Goal: Check status: Check status

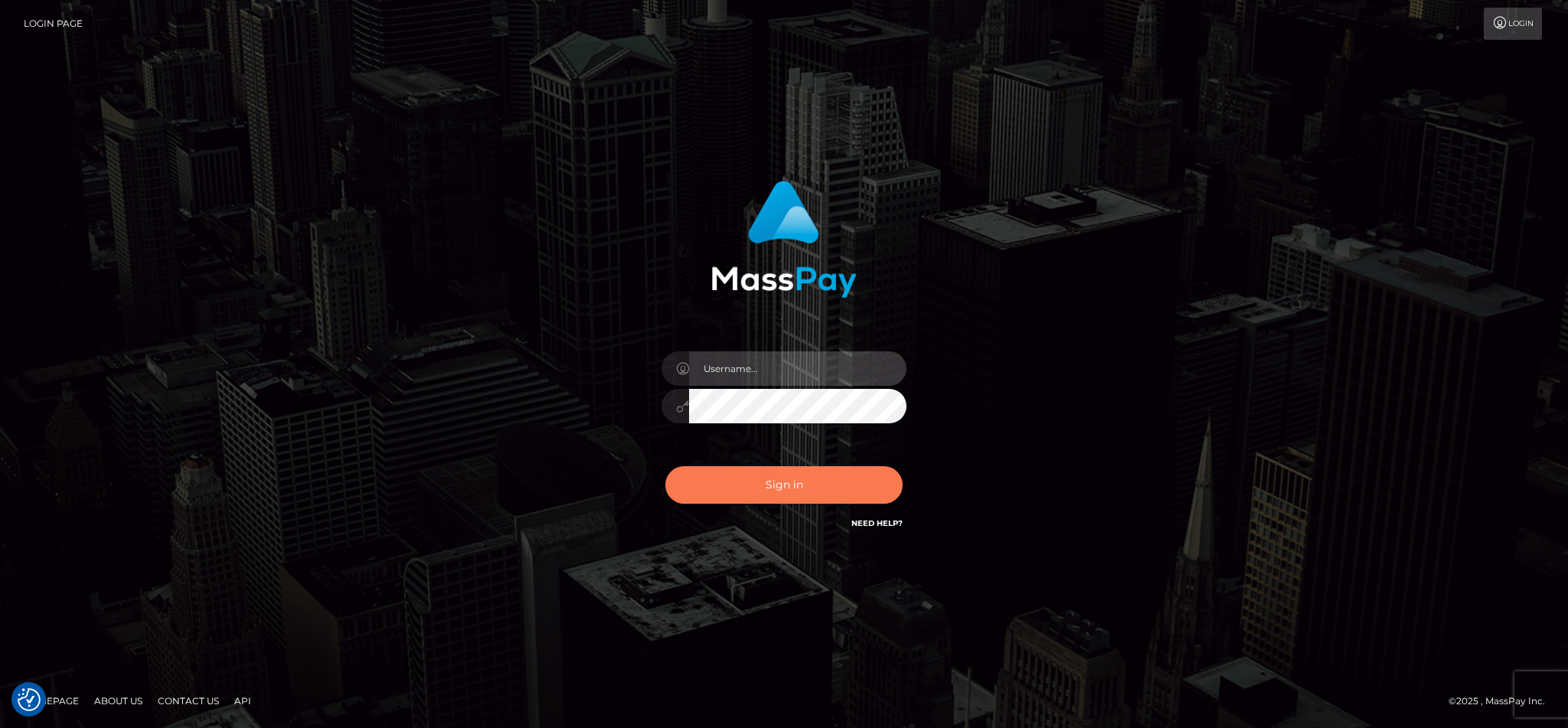
type input "cgomez.nvision"
click at [746, 481] on button "Sign in" at bounding box center [784, 485] width 237 height 38
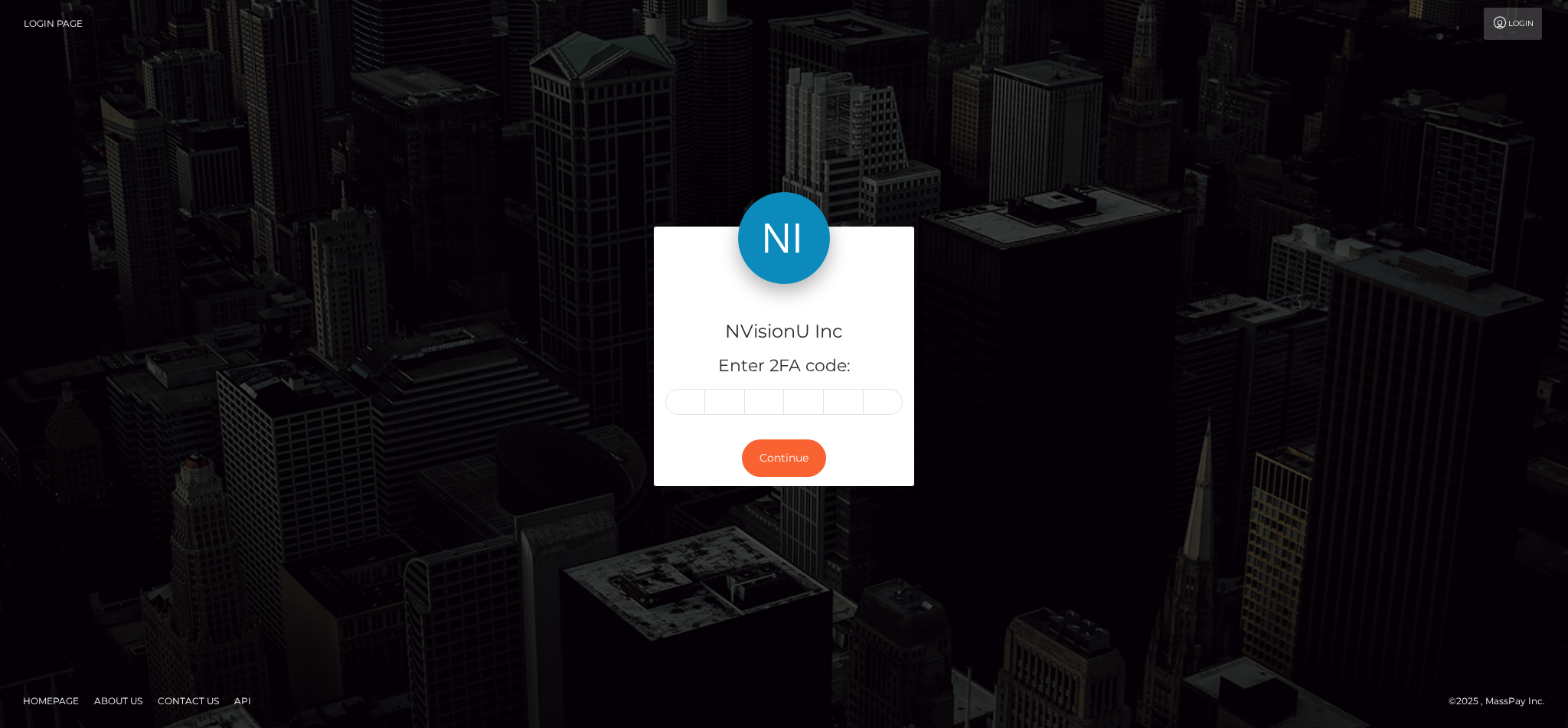
type input "1"
type input "2"
type input "8"
type input "4"
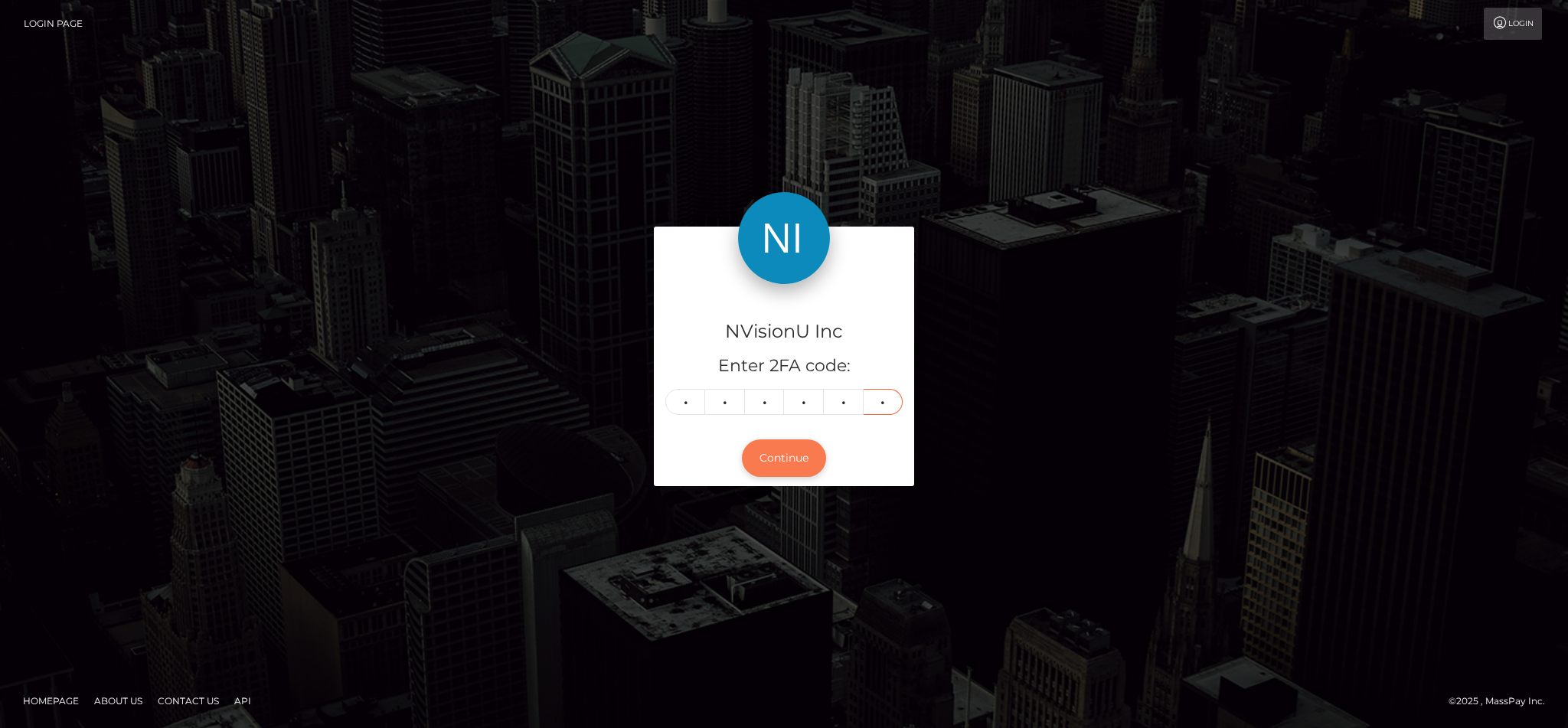
type input "0"
click at [798, 460] on button "Continue" at bounding box center [784, 458] width 84 height 38
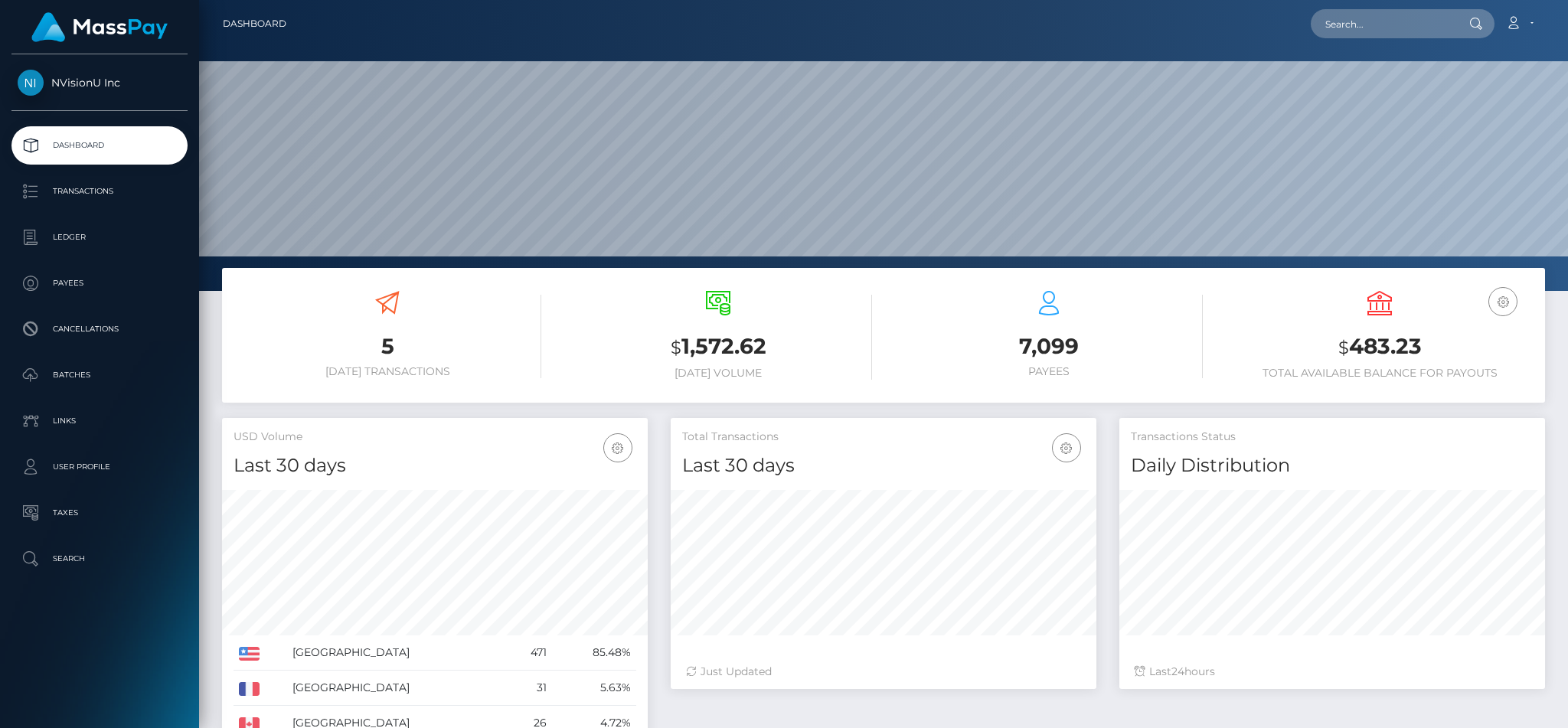
scroll to position [272, 425]
click at [1389, 23] on input "text" at bounding box center [1382, 23] width 144 height 29
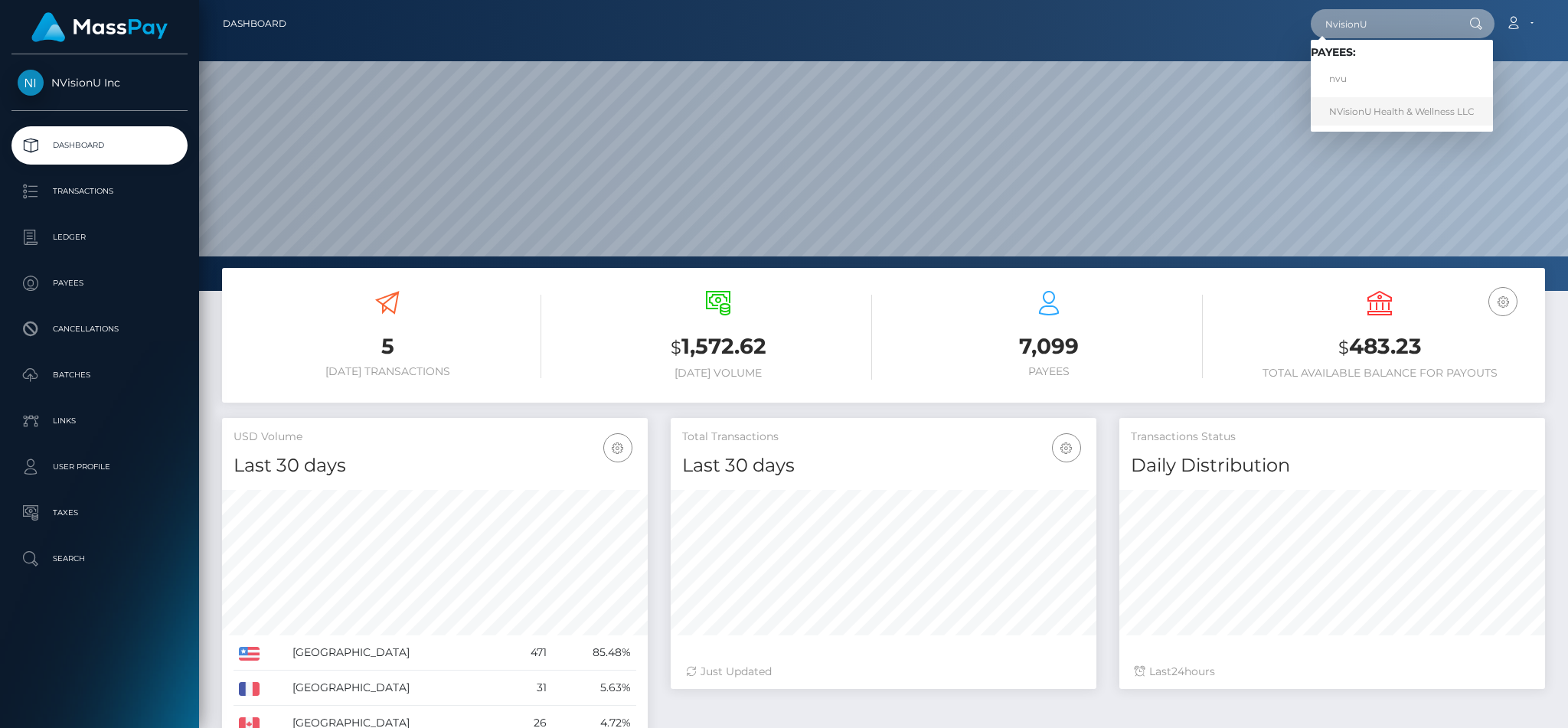
type input "NvisionU"
click at [1392, 107] on link "NVisionU Health & Wellness LLC" at bounding box center [1402, 111] width 182 height 28
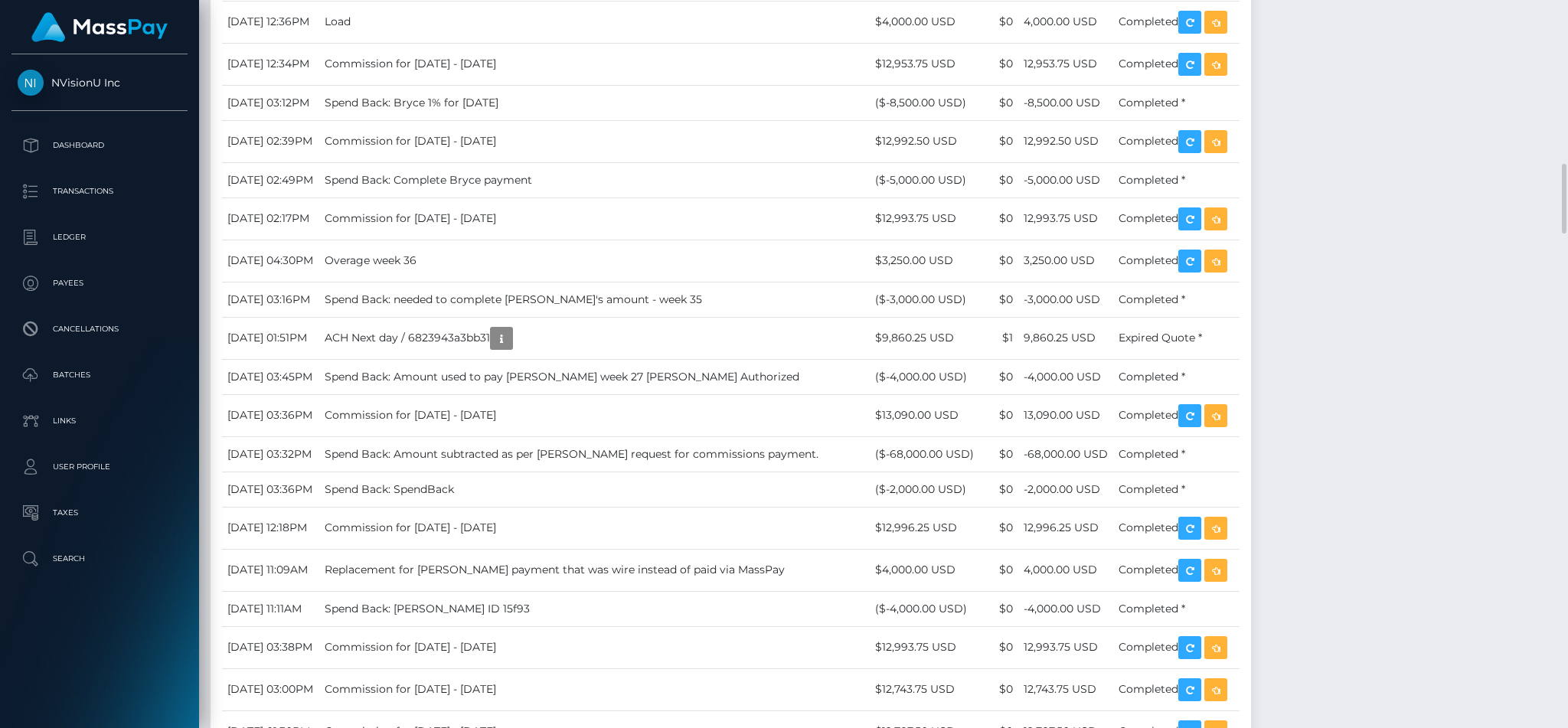
scroll to position [2155, 0]
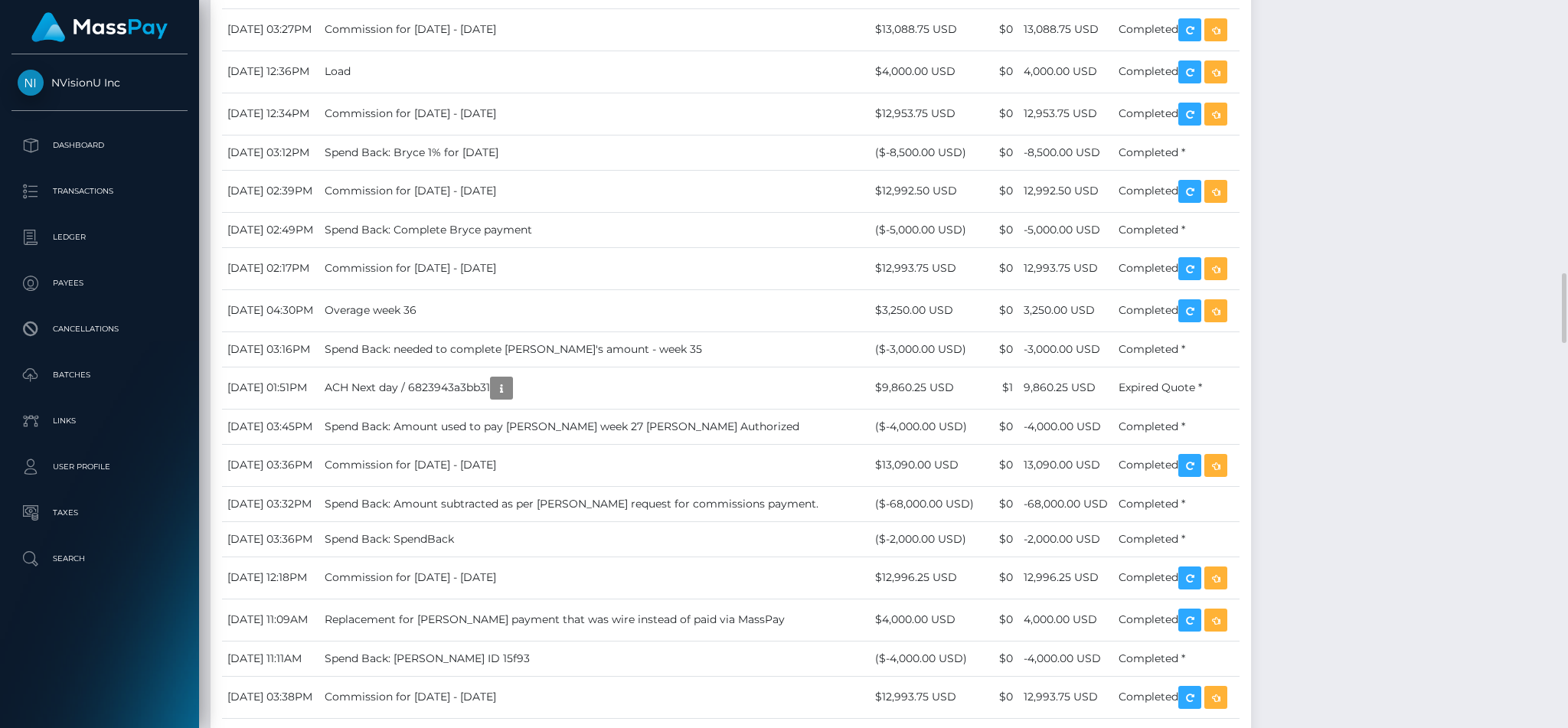
scroll to position [2212, 0]
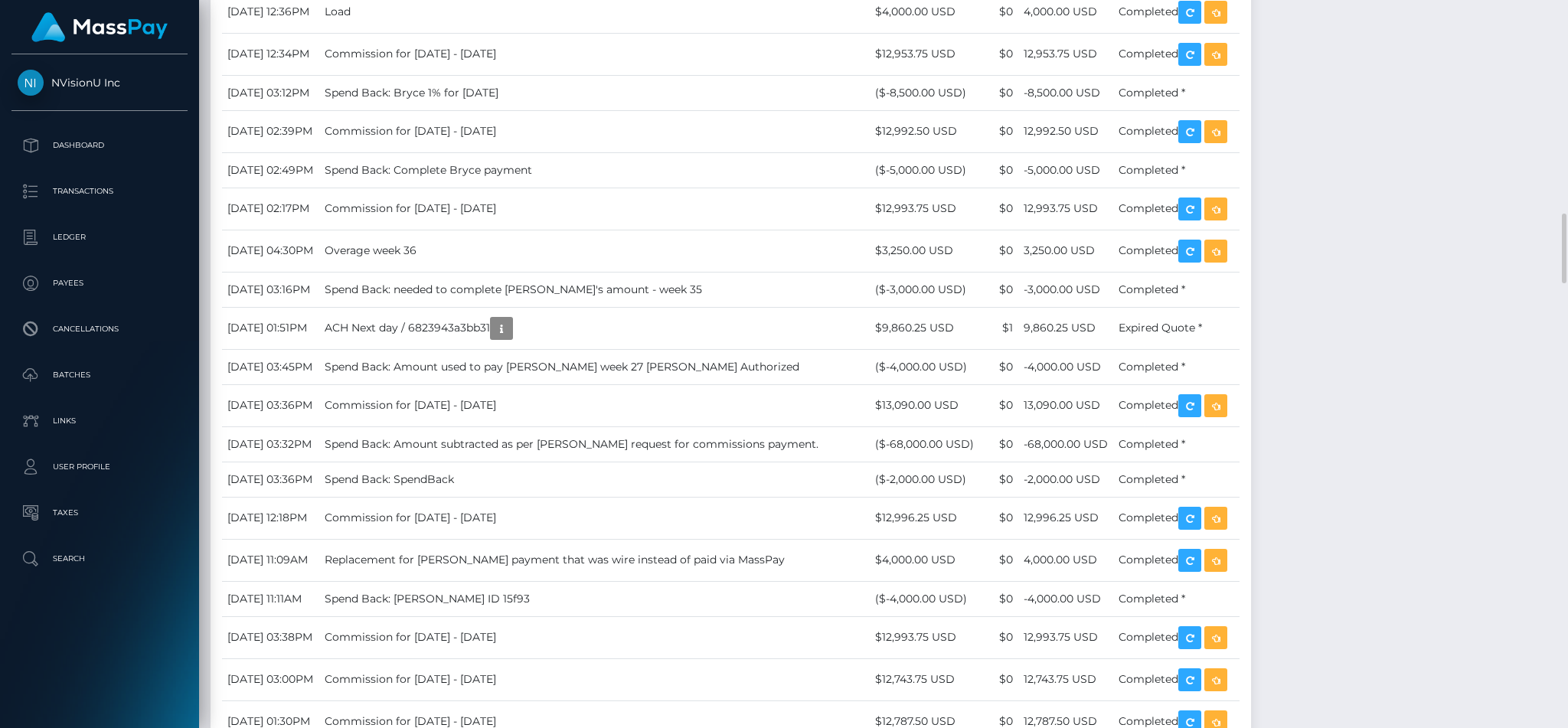
drag, startPoint x: 874, startPoint y: 431, endPoint x: 805, endPoint y: 389, distance: 80.8
drag, startPoint x: 805, startPoint y: 389, endPoint x: 822, endPoint y: 534, distance: 146.0
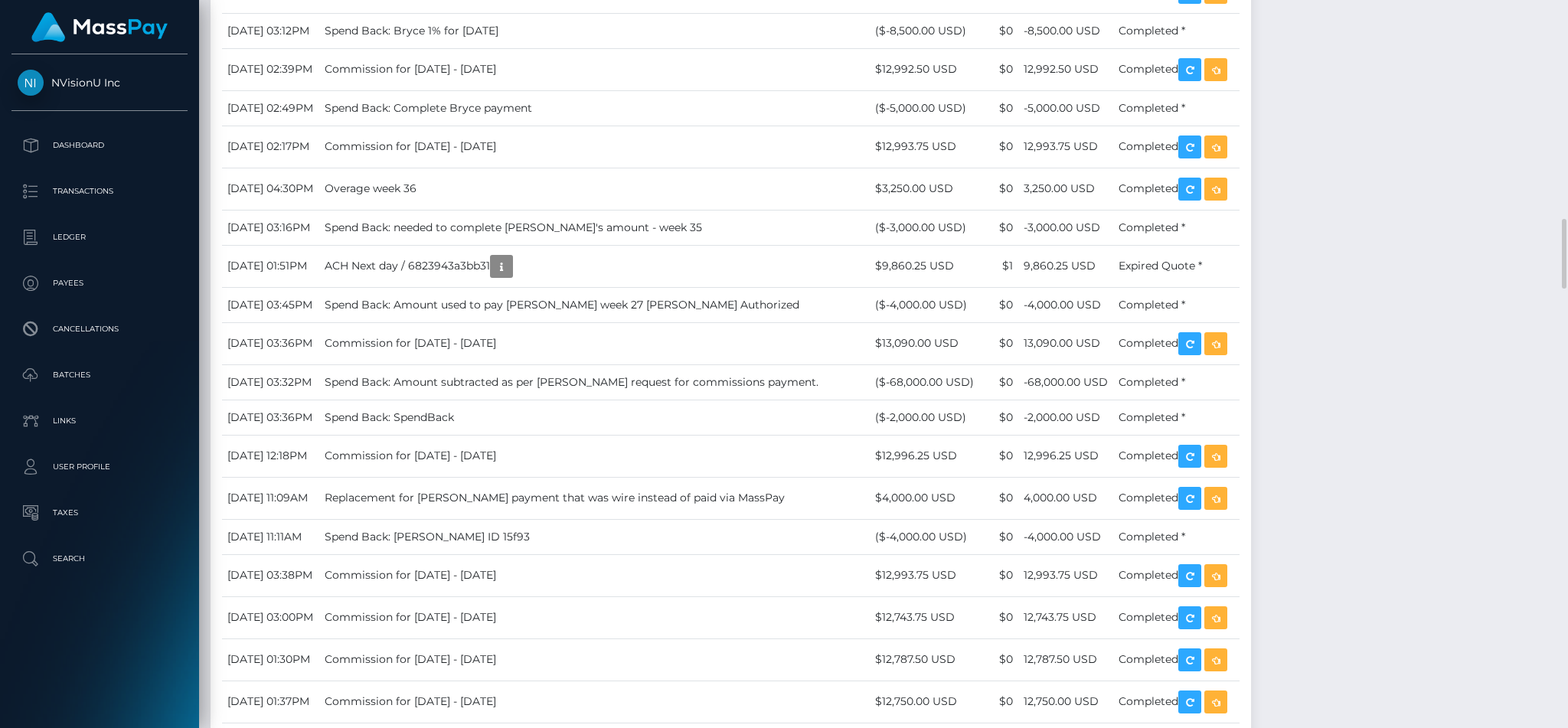
scroll to position [2273, 0]
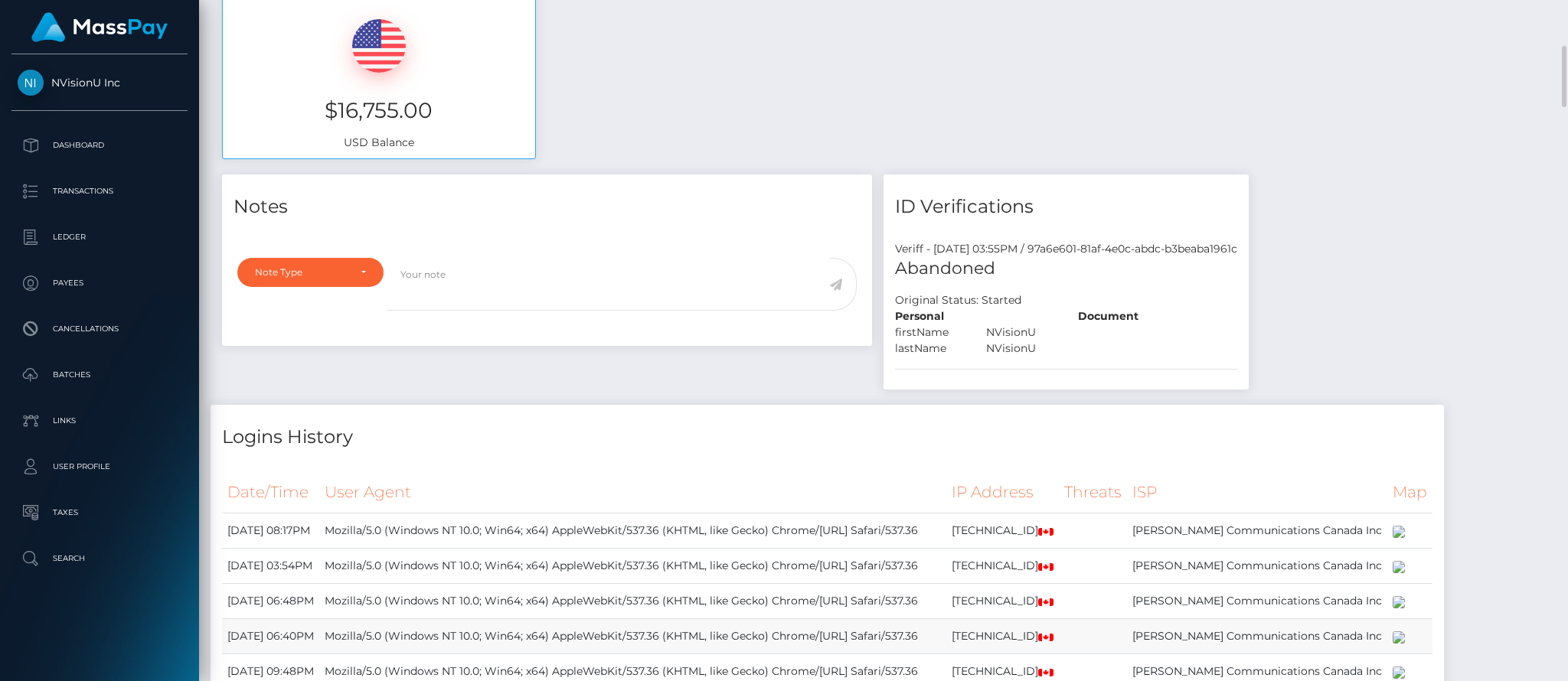
scroll to position [525, 0]
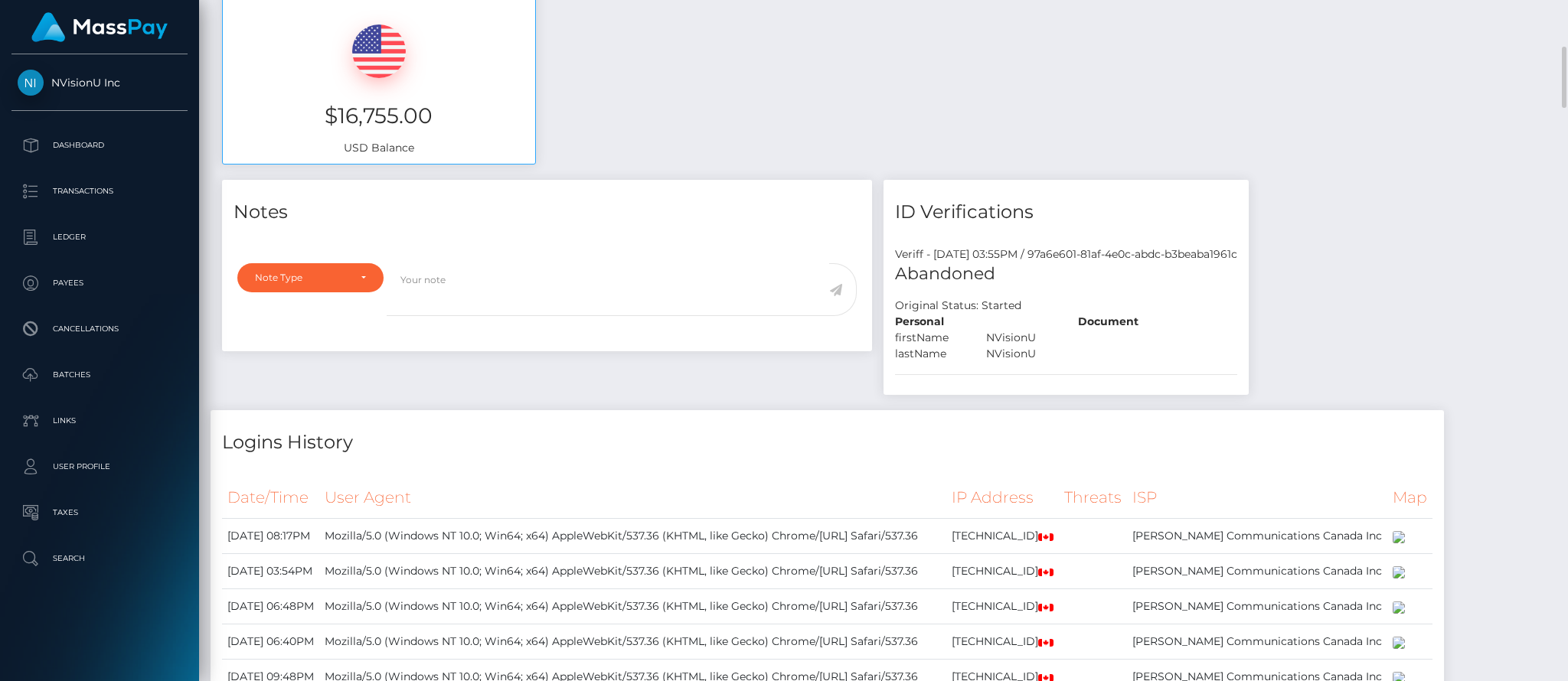
click at [867, 107] on div "Available Funds $16,755.00 USD Balance" at bounding box center [883, 68] width 1346 height 225
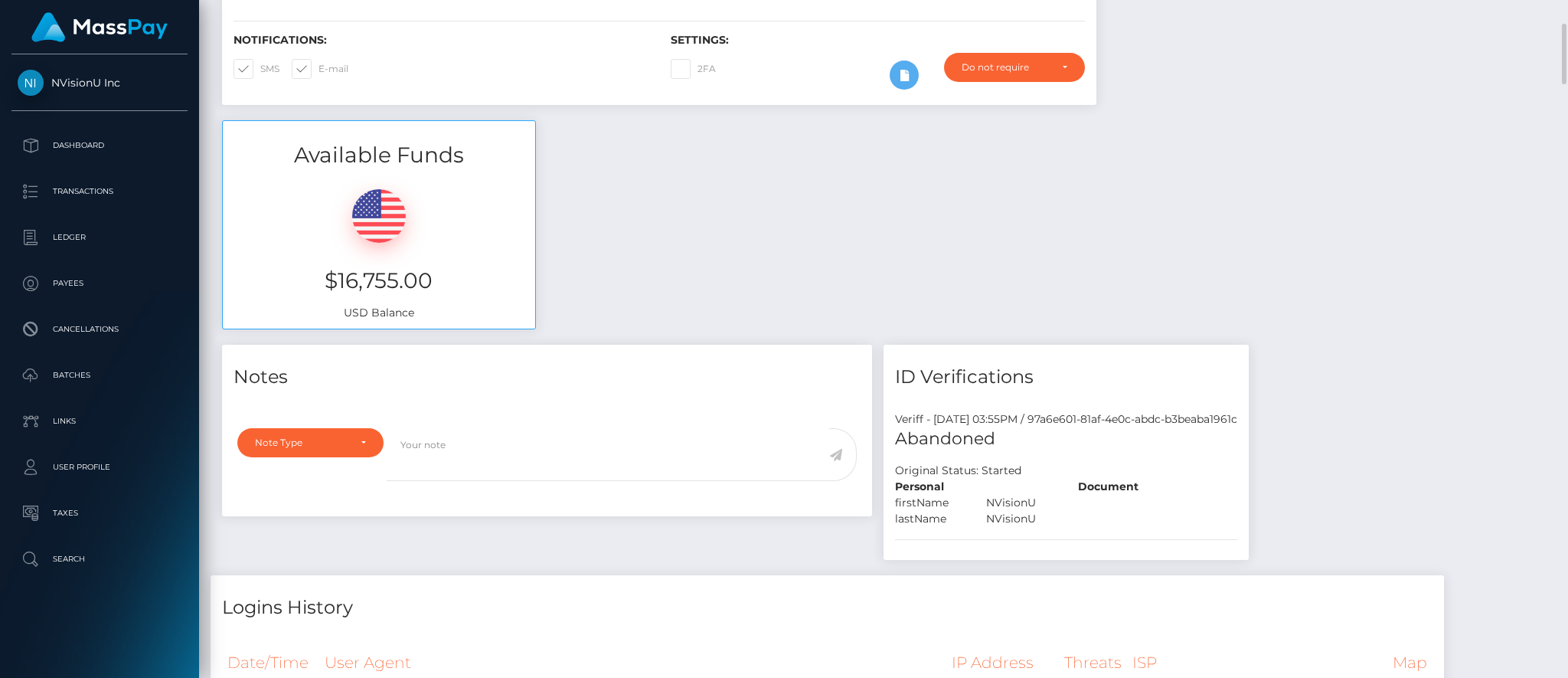
scroll to position [352, 0]
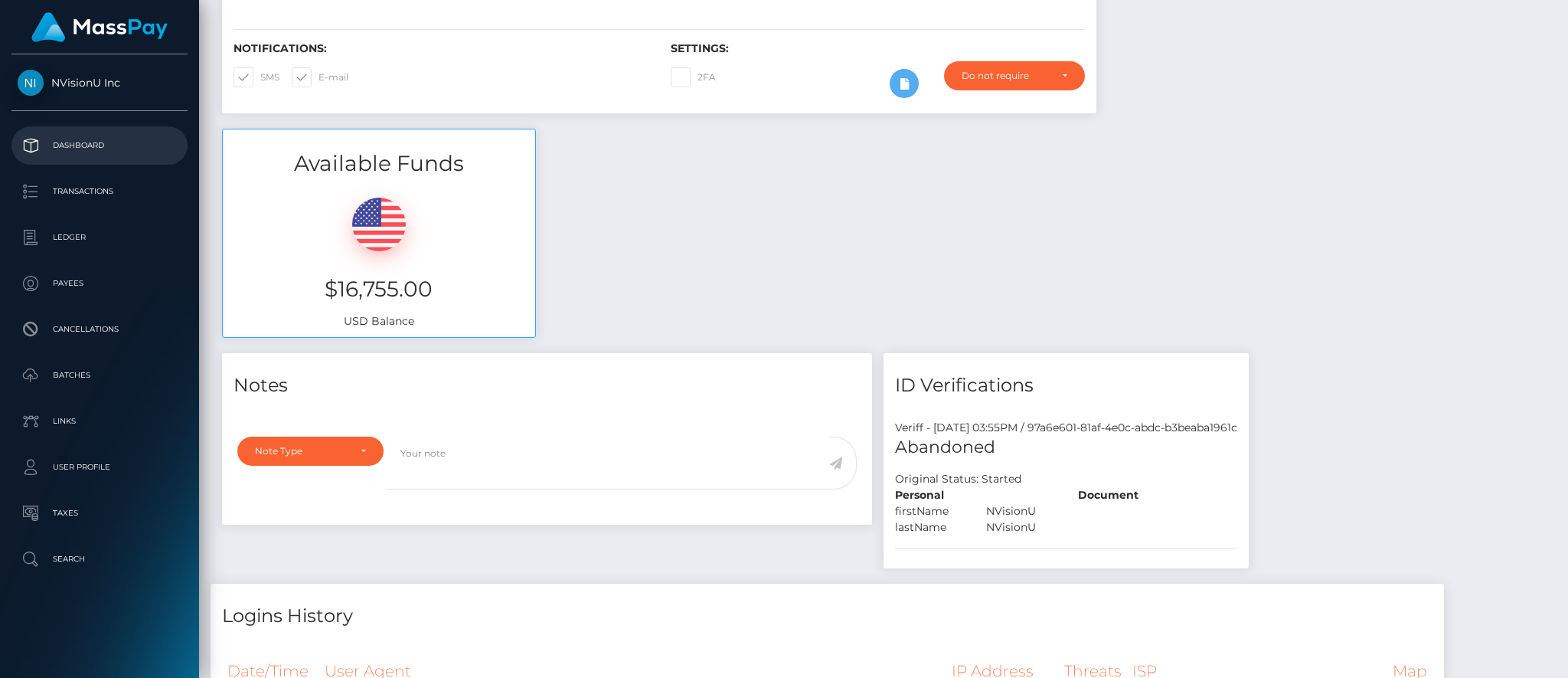
click at [129, 139] on p "Dashboard" at bounding box center [99, 145] width 164 height 23
